Goal: Obtain resource: Download file/media

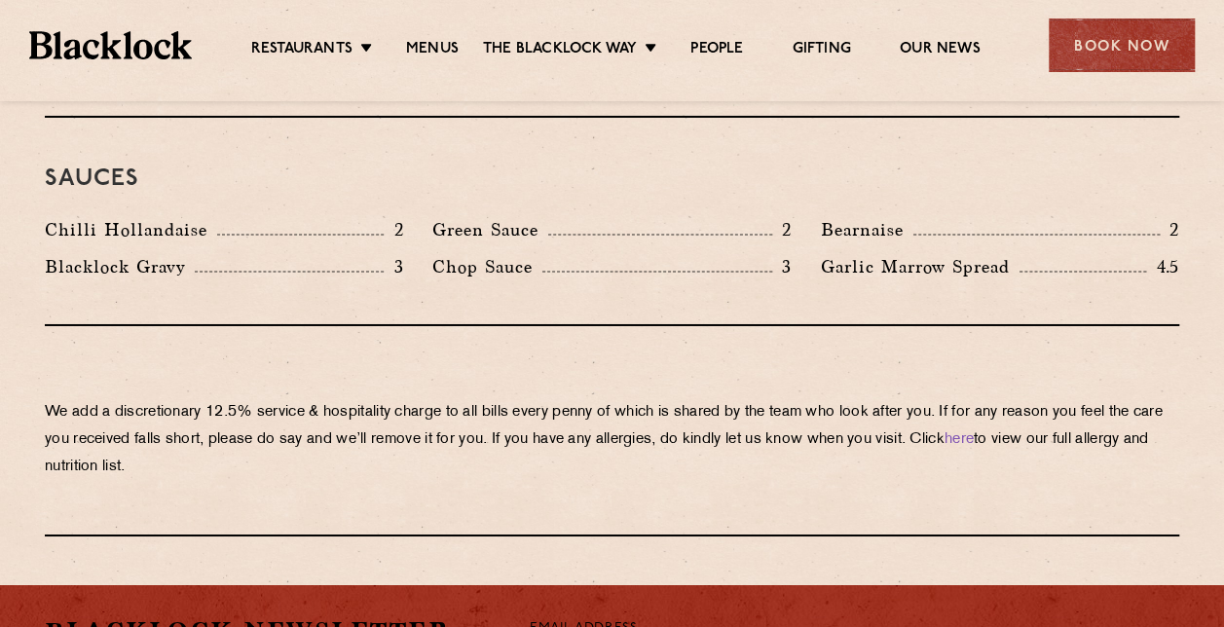
scroll to position [3116, 0]
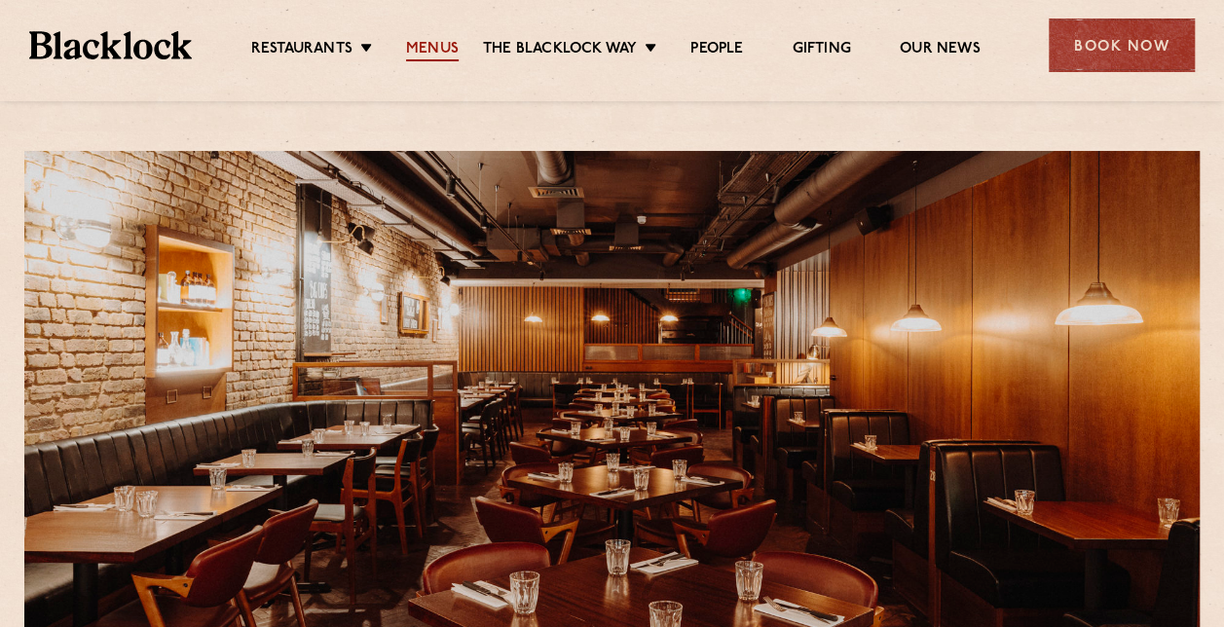
click at [453, 47] on link "Menus" at bounding box center [432, 50] width 53 height 21
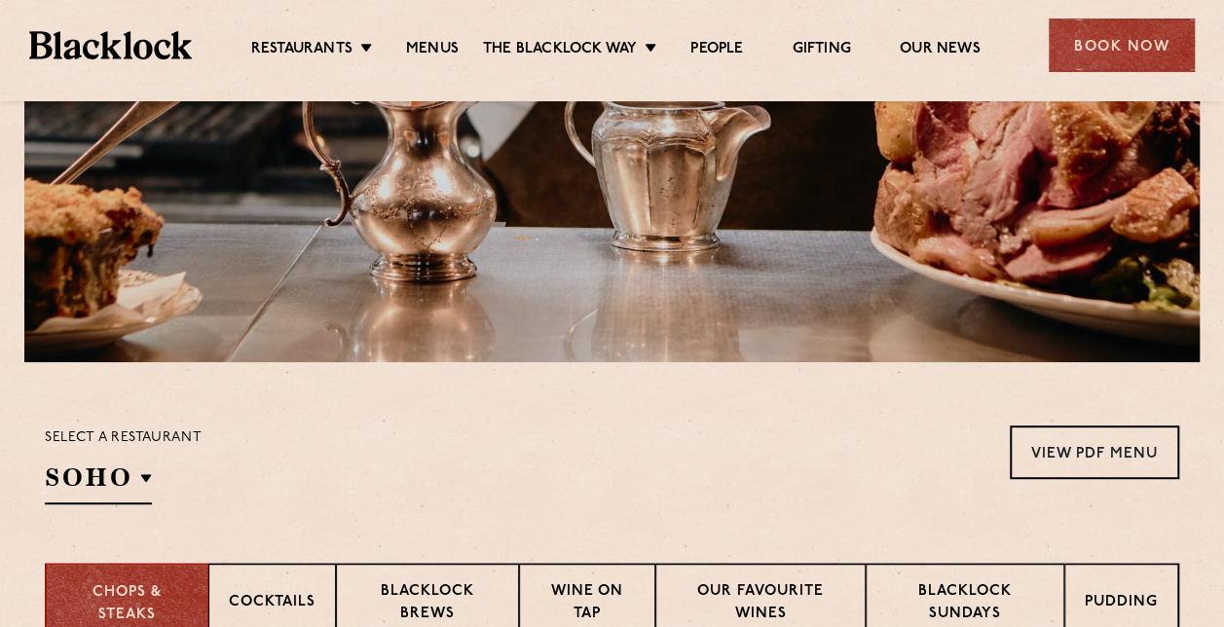
scroll to position [584, 0]
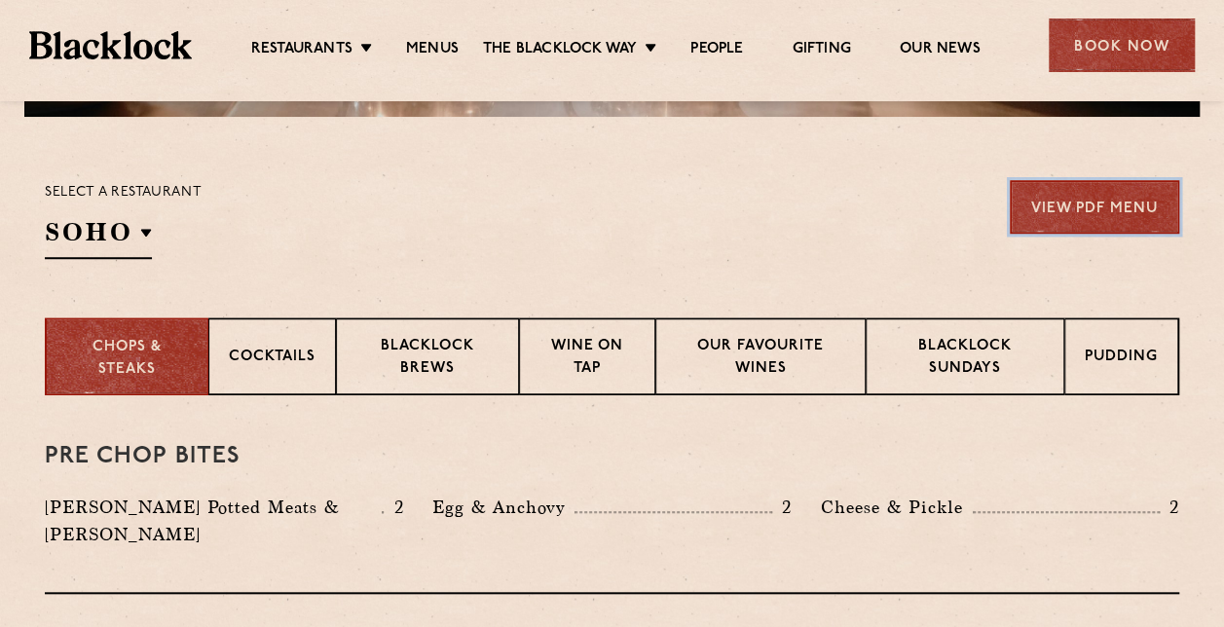
click at [1084, 211] on link "View PDF Menu" at bounding box center [1094, 207] width 169 height 54
